Goal: Information Seeking & Learning: Learn about a topic

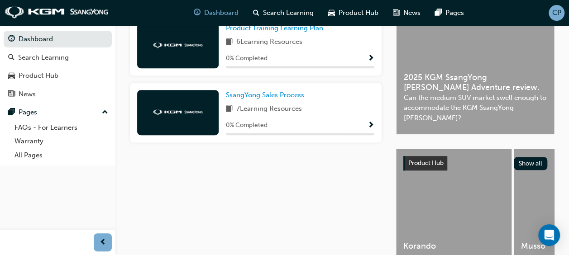
scroll to position [233, 0]
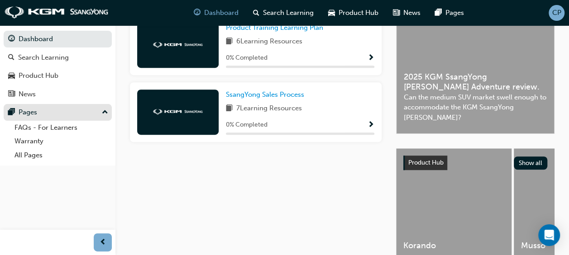
click at [39, 117] on div "Pages" at bounding box center [57, 112] width 99 height 11
click at [30, 112] on div "Pages" at bounding box center [28, 112] width 19 height 10
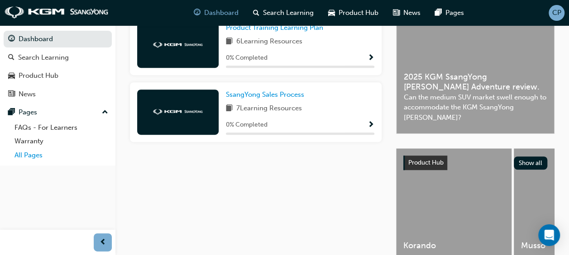
click at [33, 152] on link "All Pages" at bounding box center [61, 155] width 101 height 14
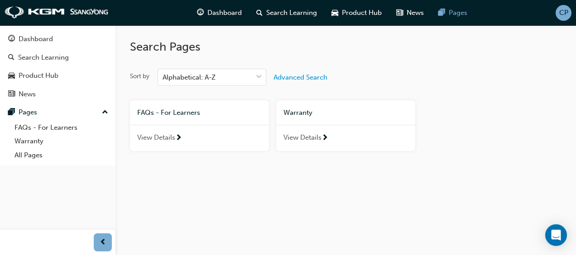
click at [176, 142] on span "next-icon" at bounding box center [178, 138] width 7 height 8
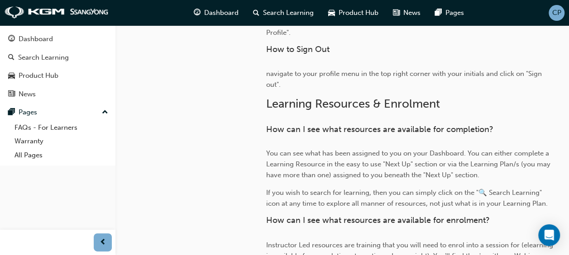
scroll to position [616, 0]
click at [38, 141] on link "Warranty" at bounding box center [61, 141] width 101 height 14
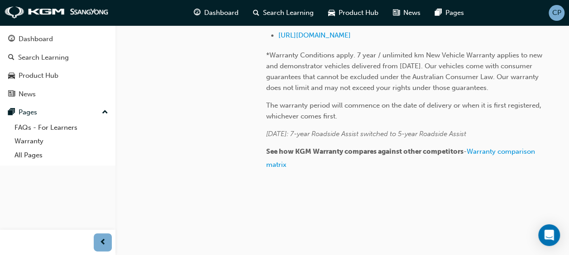
scroll to position [262, 0]
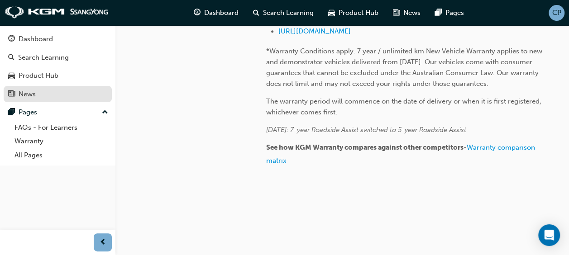
click at [24, 87] on link "News" at bounding box center [58, 94] width 108 height 17
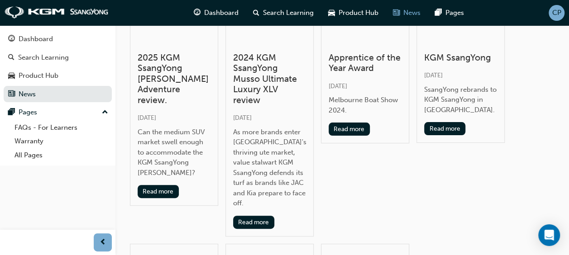
scroll to position [76, 0]
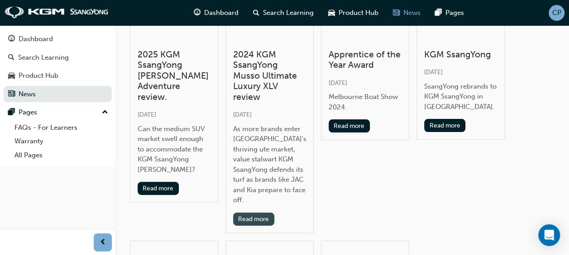
click at [258, 213] on button "Read more" at bounding box center [253, 219] width 41 height 13
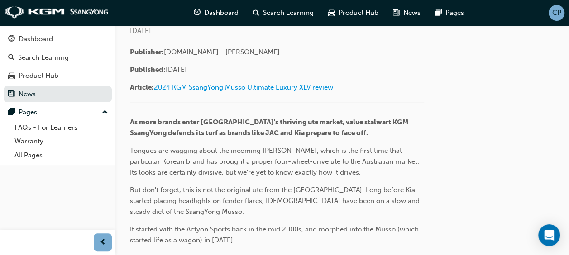
scroll to position [305, 0]
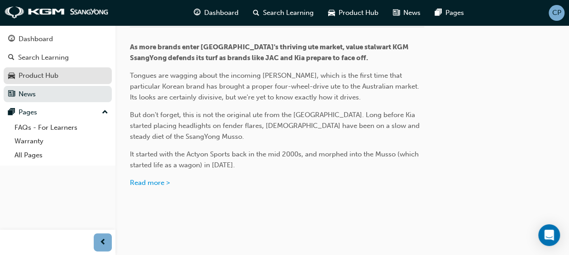
click at [51, 80] on div "Product Hub" at bounding box center [39, 76] width 40 height 10
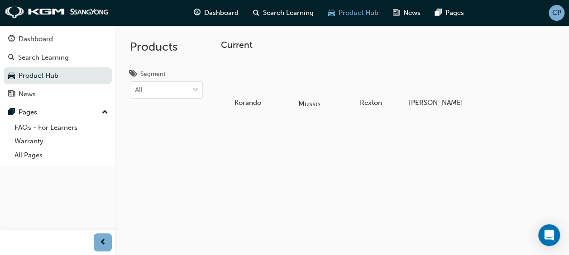
click at [311, 65] on div at bounding box center [309, 78] width 50 height 36
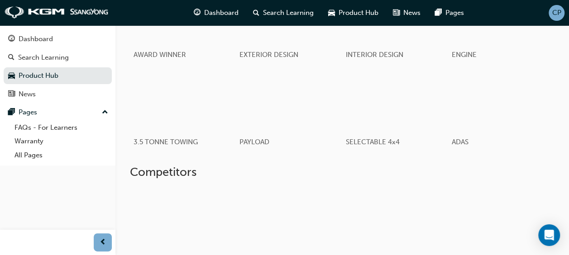
scroll to position [457, 0]
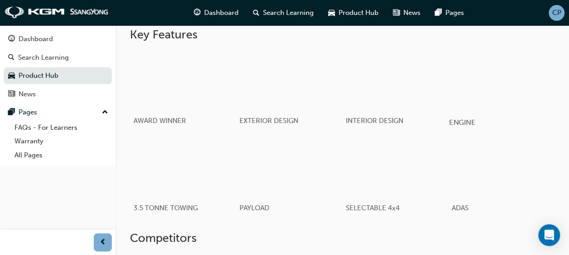
click at [471, 110] on div "button" at bounding box center [500, 79] width 105 height 59
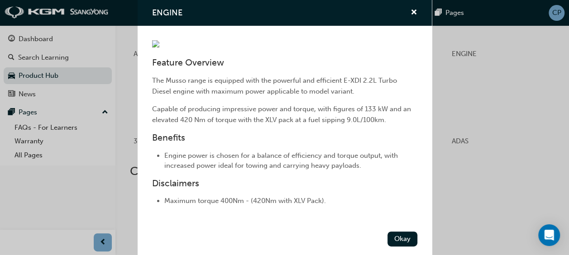
scroll to position [138, 0]
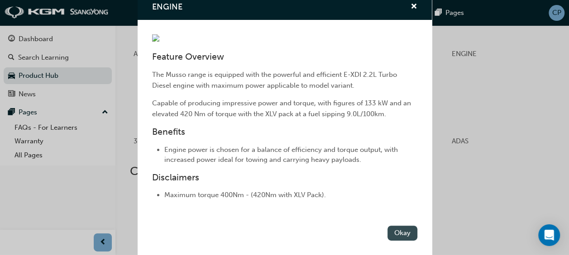
click at [398, 230] on button "Okay" at bounding box center [402, 233] width 30 height 15
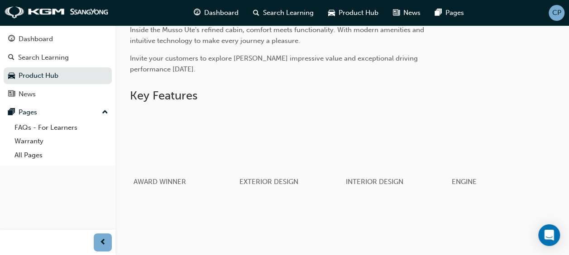
scroll to position [516, 0]
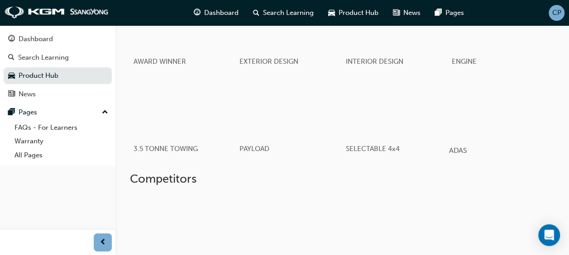
click at [471, 125] on div "button" at bounding box center [500, 107] width 105 height 59
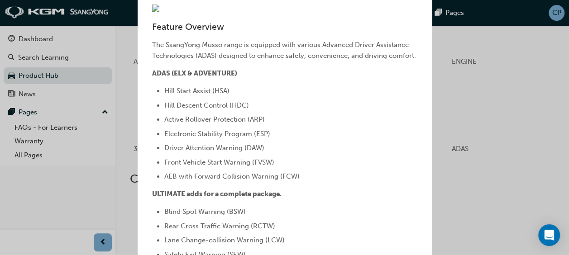
scroll to position [0, 0]
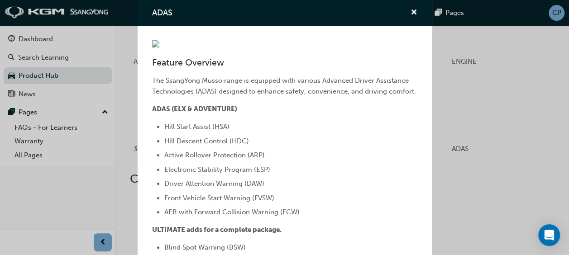
click at [463, 139] on div "ADAS Feature Overview The SsangYong Musso range is equipped with various Advanc…" at bounding box center [284, 127] width 569 height 255
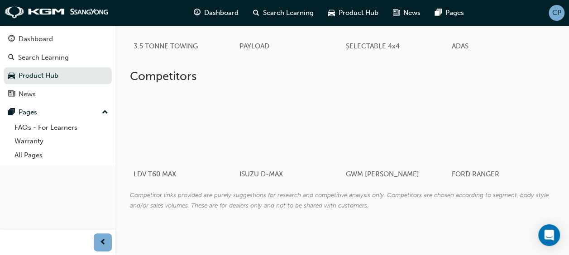
scroll to position [642, 0]
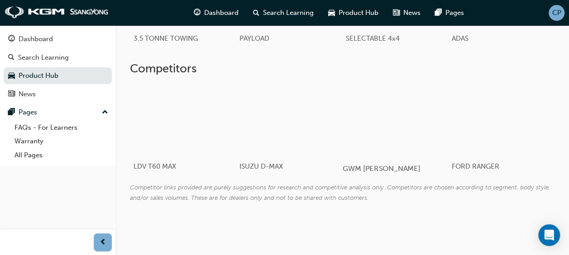
click at [382, 143] on div at bounding box center [395, 120] width 105 height 72
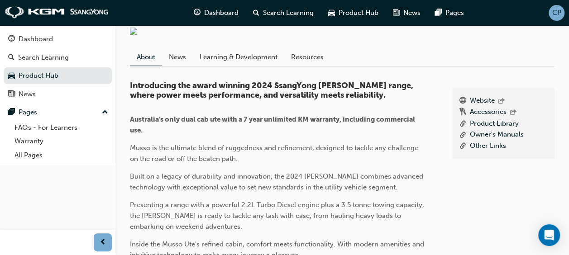
scroll to position [182, 0]
click at [205, 5] on div "Dashboard" at bounding box center [215, 13] width 59 height 19
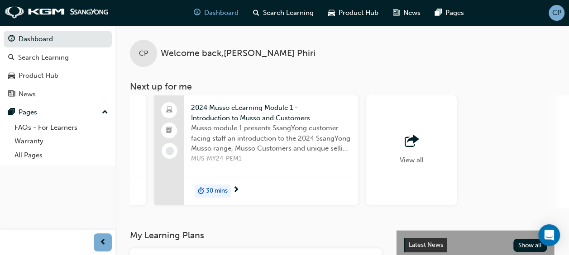
scroll to position [0, 830]
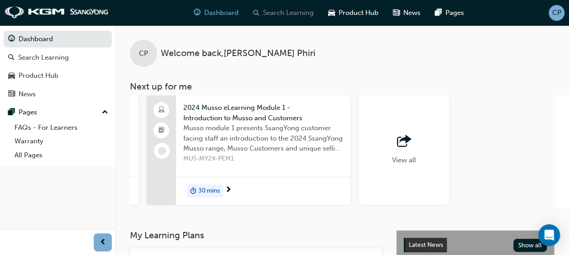
click at [301, 12] on span "Search Learning" at bounding box center [288, 13] width 51 height 10
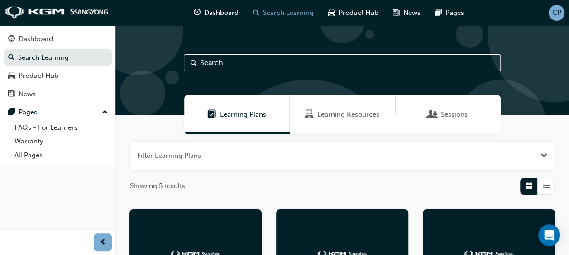
click at [308, 125] on div "Learning Resources" at bounding box center [342, 114] width 105 height 39
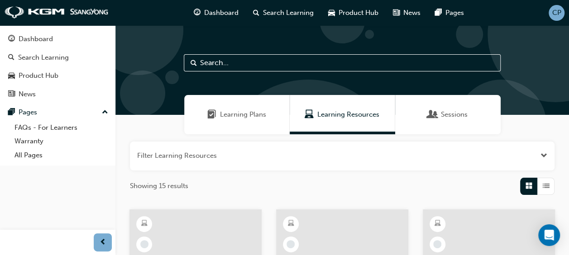
click at [255, 111] on span "Learning Plans" at bounding box center [243, 115] width 46 height 10
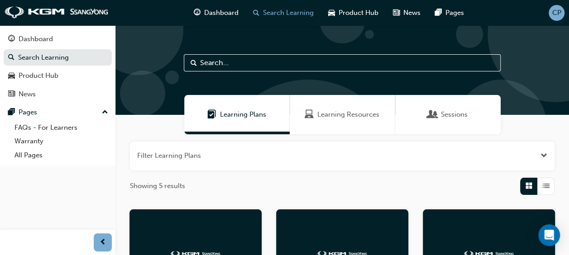
click at [350, 114] on span "Learning Resources" at bounding box center [348, 115] width 62 height 10
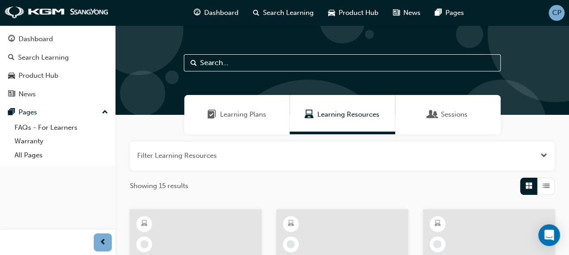
click at [435, 110] on span "Sessions" at bounding box center [432, 115] width 9 height 10
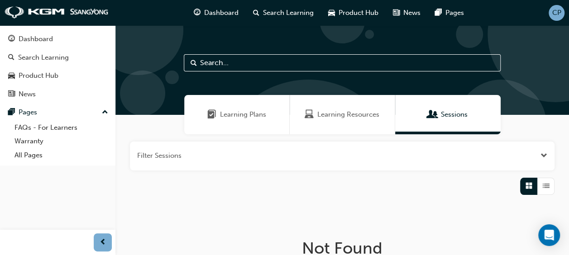
click at [339, 114] on span "Learning Resources" at bounding box center [348, 115] width 62 height 10
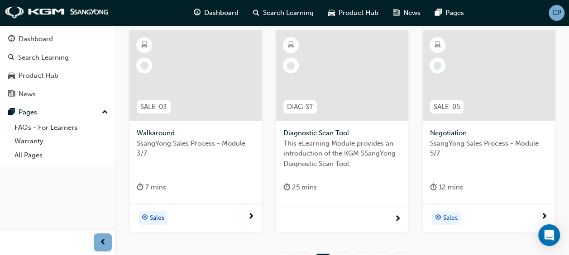
scroll to position [501, 0]
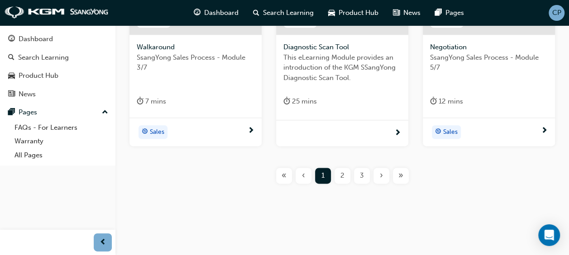
click at [334, 176] on button "2" at bounding box center [342, 176] width 19 height 16
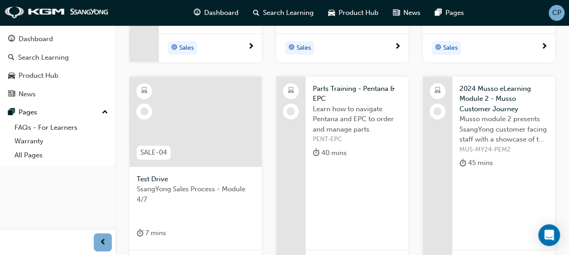
scroll to position [491, 0]
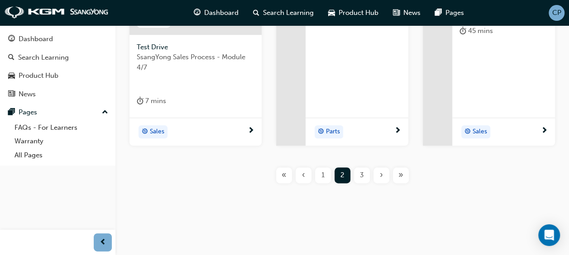
click at [367, 176] on div "3" at bounding box center [362, 175] width 16 height 16
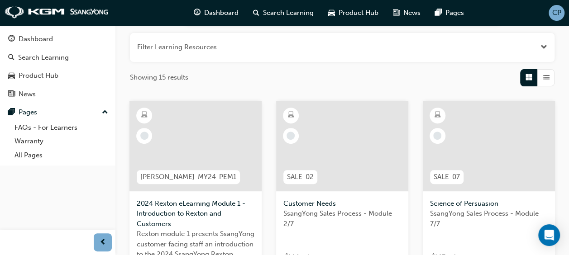
scroll to position [109, 0]
click at [290, 136] on span "learningRecordVerb_NONE-icon" at bounding box center [290, 136] width 8 height 8
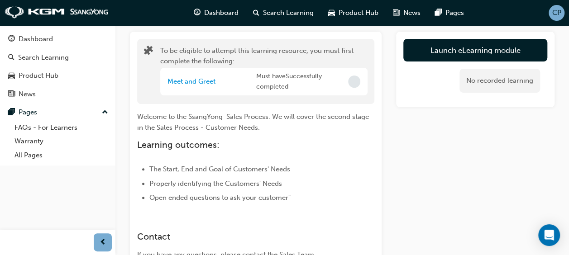
scroll to position [49, 0]
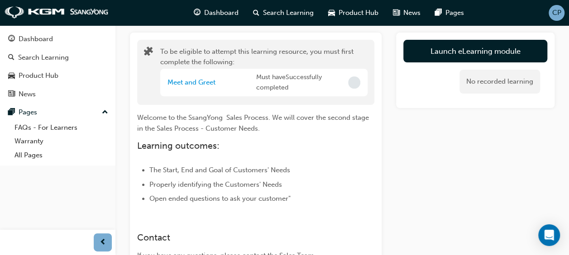
click at [355, 82] on span "Incomplete" at bounding box center [354, 82] width 12 height 12
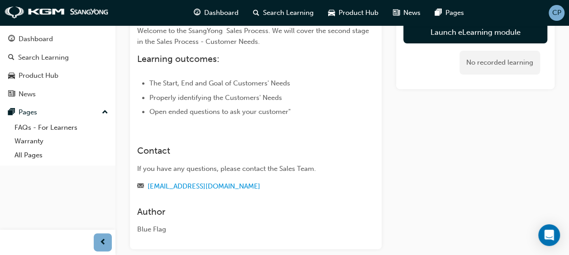
scroll to position [0, 0]
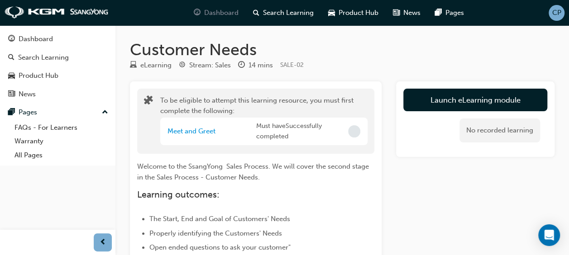
click at [219, 7] on div "Dashboard" at bounding box center [215, 13] width 59 height 19
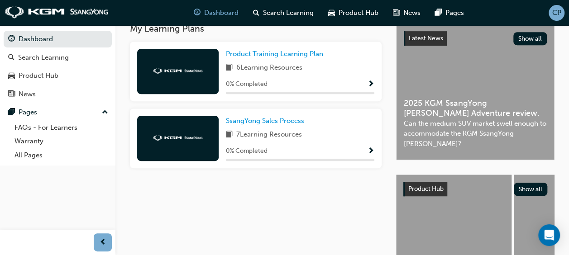
scroll to position [207, 0]
